Goal: Information Seeking & Learning: Learn about a topic

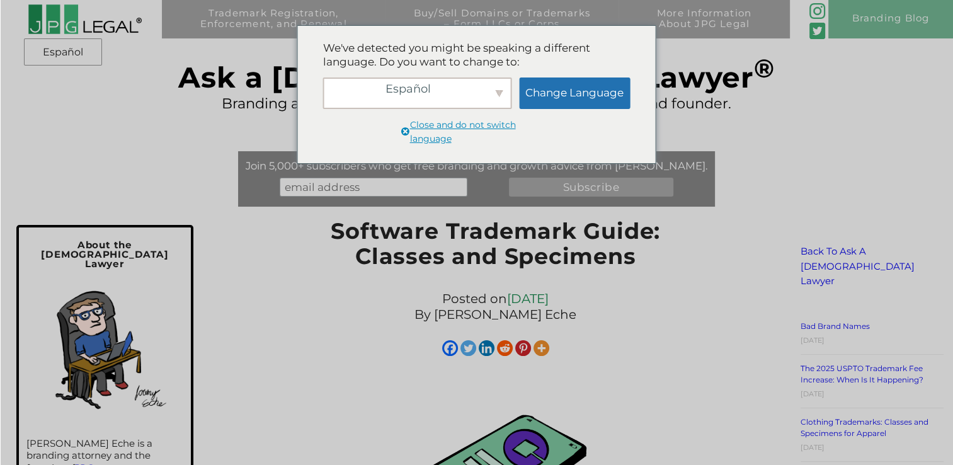
click at [501, 96] on div "Español" at bounding box center [417, 92] width 189 height 31
click at [501, 96] on div "English" at bounding box center [423, 91] width 180 height 20
click at [554, 88] on link "Change Language" at bounding box center [574, 92] width 111 height 31
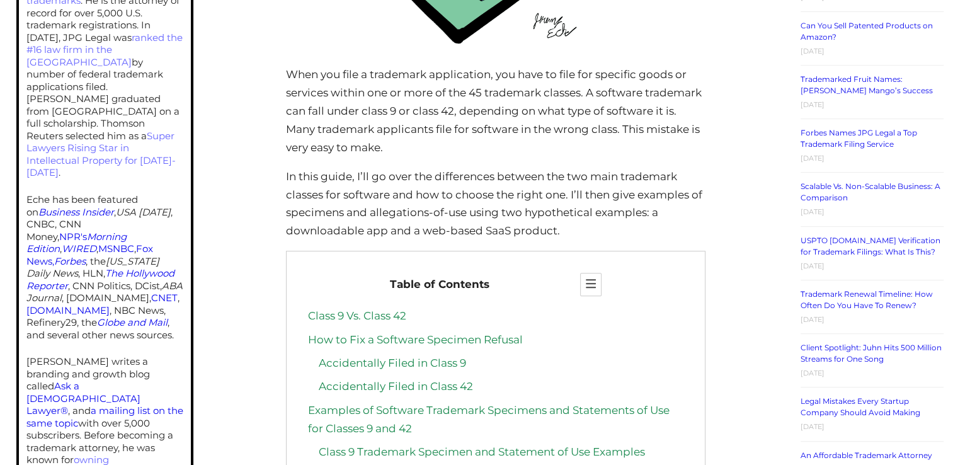
scroll to position [630, 0]
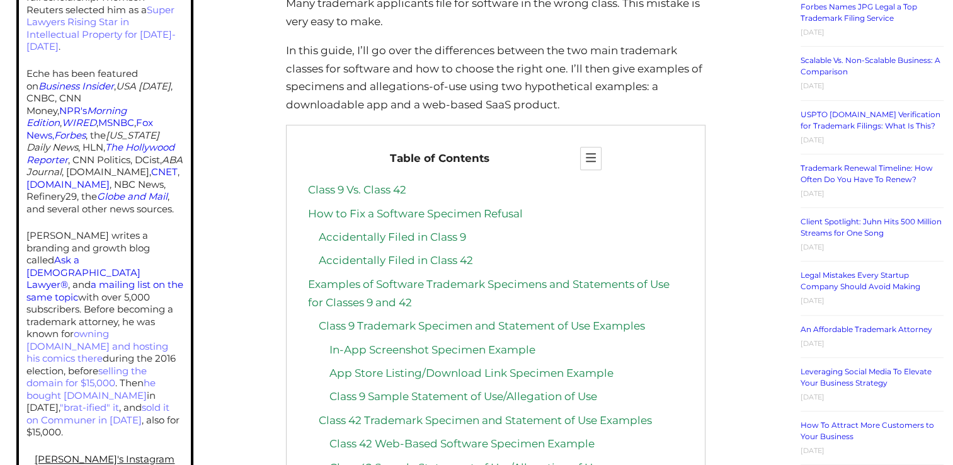
click at [375, 190] on link "Class 9 Vs. Class 42" at bounding box center [357, 189] width 98 height 13
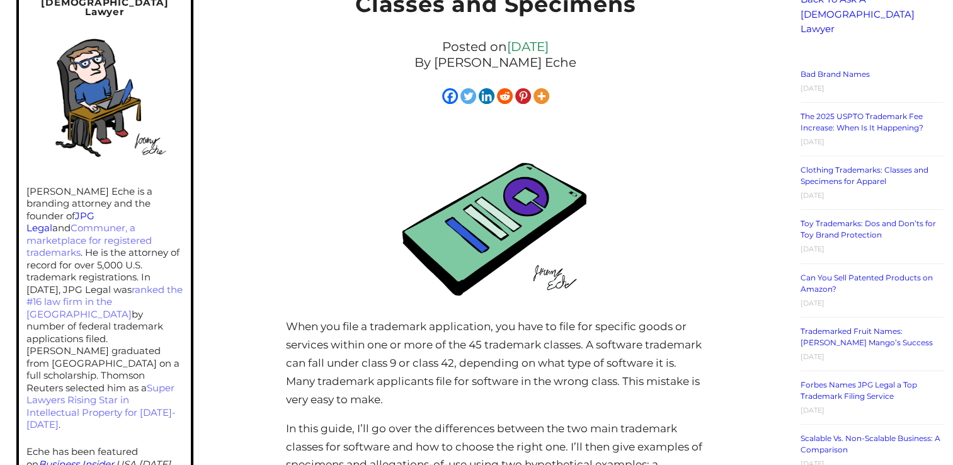
scroll to position [378, 0]
